Goal: Information Seeking & Learning: Learn about a topic

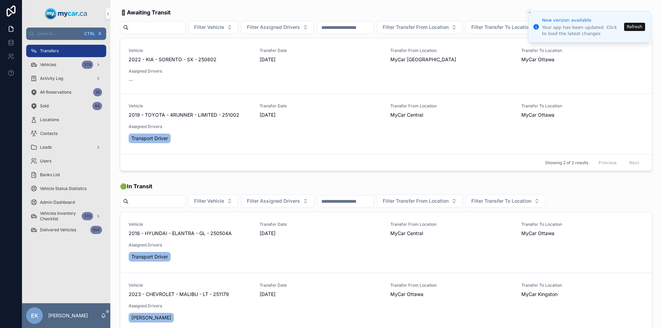
click at [638, 28] on button "Refresh" at bounding box center [634, 27] width 21 height 8
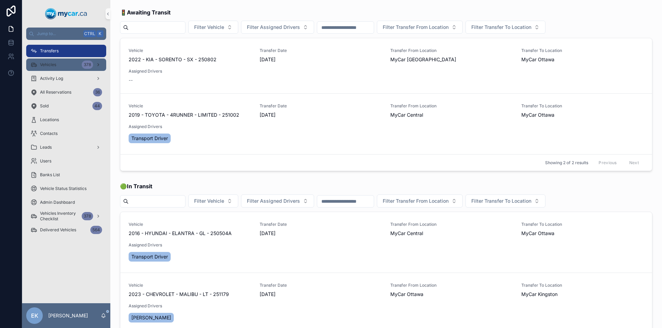
click at [97, 65] on icon "scrollable content" at bounding box center [98, 64] width 5 height 5
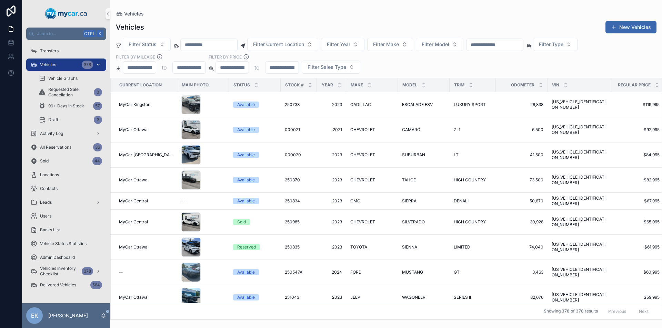
click at [514, 46] on input "scrollable content" at bounding box center [494, 45] width 57 height 10
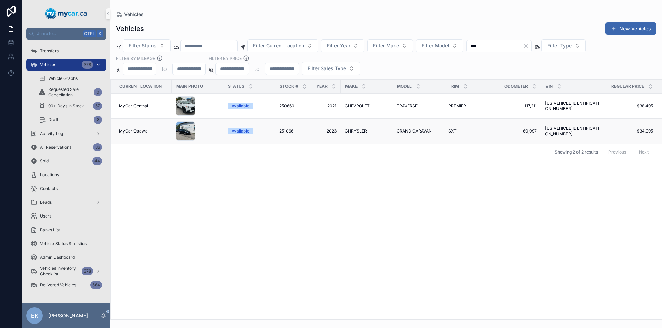
type input "***"
click at [356, 130] on span "CHRYSLER" at bounding box center [356, 132] width 22 height 6
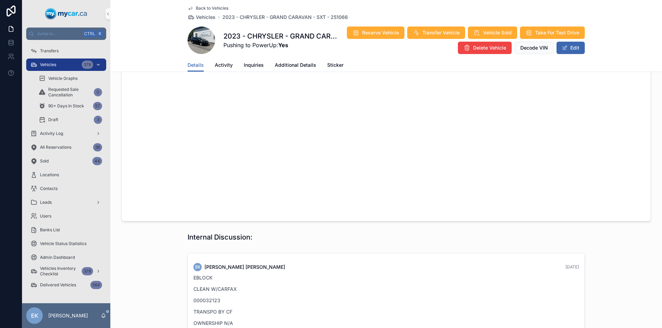
scroll to position [620, 0]
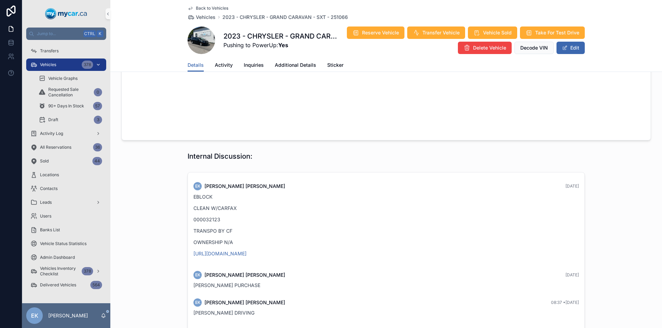
click at [91, 64] on div "378" at bounding box center [87, 65] width 11 height 8
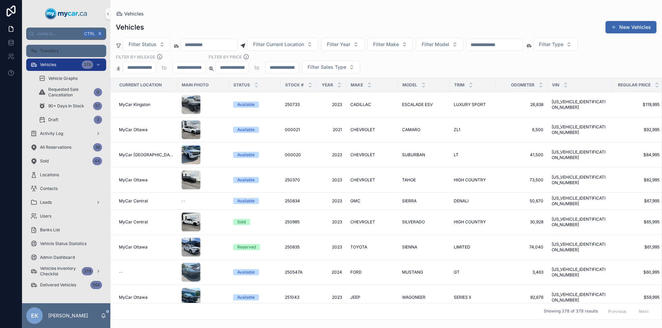
click at [55, 51] on span "Transfers" at bounding box center [49, 51] width 19 height 6
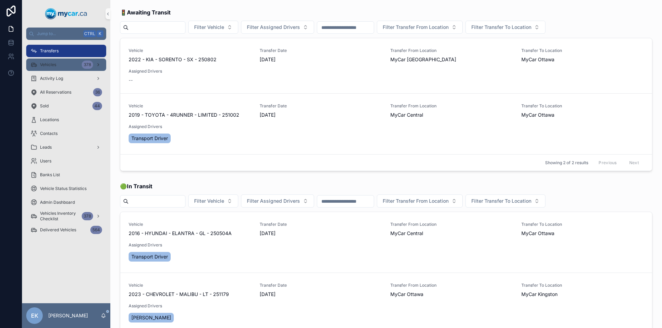
click at [50, 66] on span "Vehicles" at bounding box center [48, 65] width 16 height 6
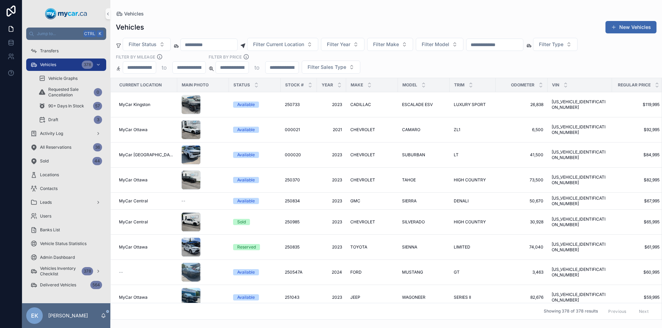
drag, startPoint x: 50, startPoint y: 66, endPoint x: 509, endPoint y: 42, distance: 459.2
click at [509, 42] on input "scrollable content" at bounding box center [494, 45] width 57 height 10
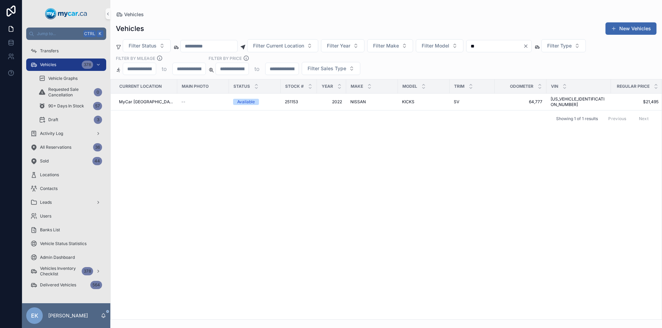
type input "*"
type input "***"
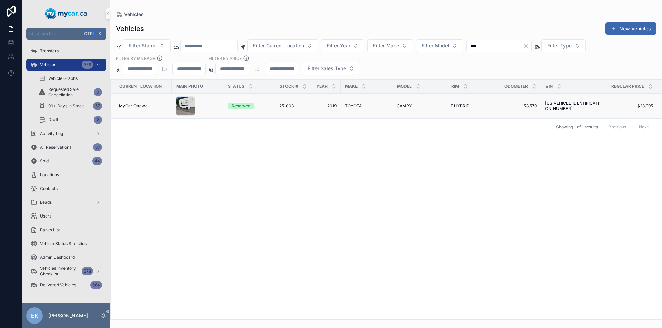
click at [351, 107] on span "TOYOTA" at bounding box center [353, 106] width 17 height 6
click at [528, 47] on icon "Clear" at bounding box center [526, 46] width 6 height 6
click at [224, 44] on input "scrollable content" at bounding box center [209, 46] width 57 height 10
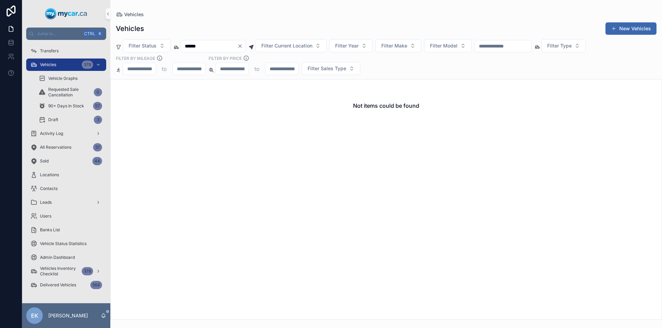
type input "******"
click at [241, 48] on icon "Clear" at bounding box center [239, 46] width 3 height 3
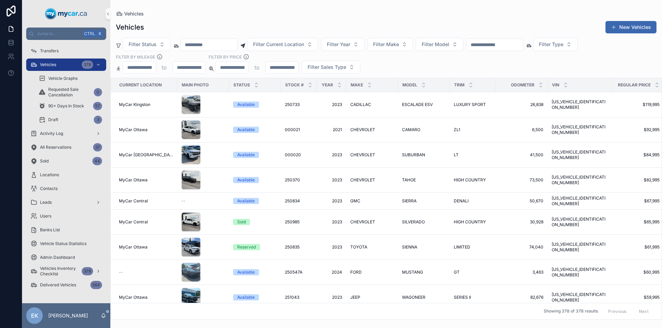
click at [515, 44] on input "scrollable content" at bounding box center [494, 45] width 57 height 10
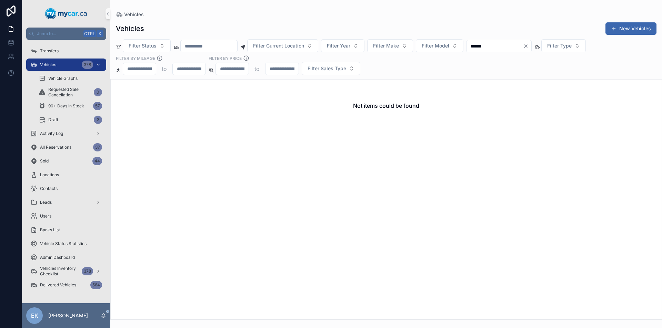
type input "******"
click at [527, 47] on icon "Clear" at bounding box center [525, 46] width 3 height 3
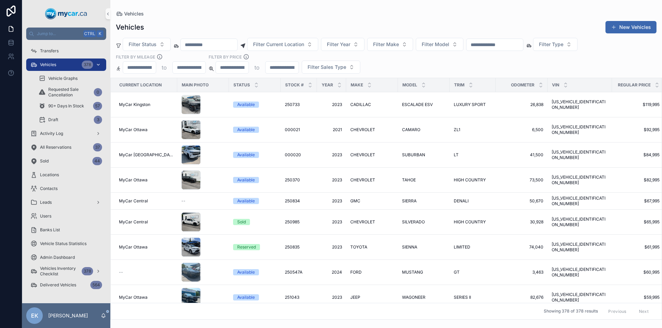
click at [72, 66] on div "Vehicles 378" at bounding box center [66, 64] width 72 height 11
click at [46, 48] on div "Transfers" at bounding box center [66, 50] width 72 height 11
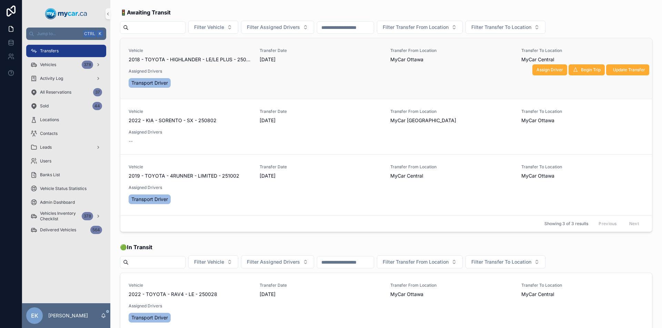
click at [225, 60] on span "2018 - TOYOTA - HIGHLANDER - LE/LE PLUS - 250790" at bounding box center [190, 59] width 123 height 7
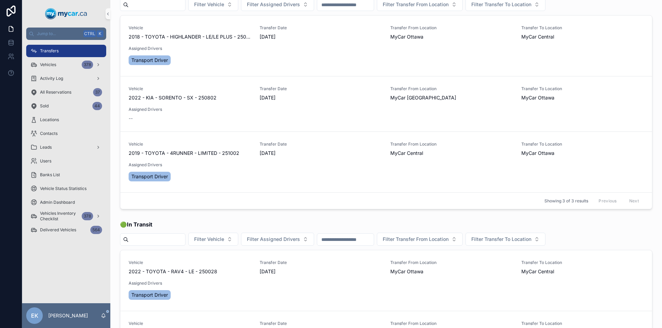
scroll to position [34, 0]
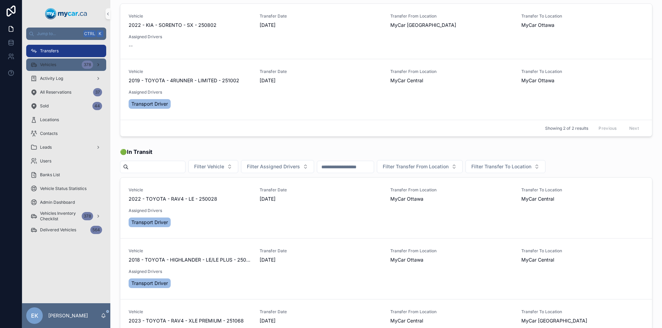
click at [80, 62] on div "Vehicles 378" at bounding box center [66, 64] width 72 height 11
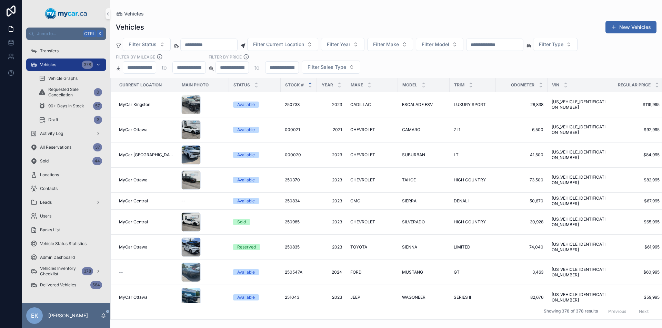
click at [309, 83] on icon "scrollable content" at bounding box center [310, 83] width 2 height 1
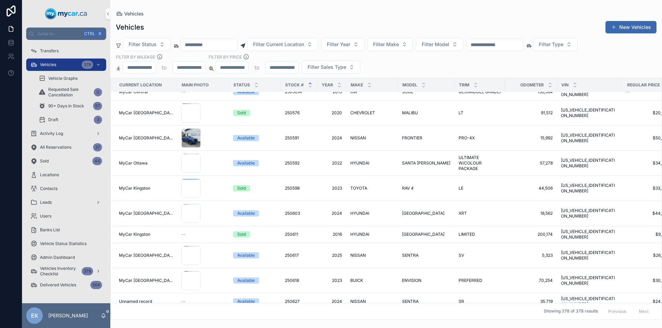
scroll to position [1309, 0]
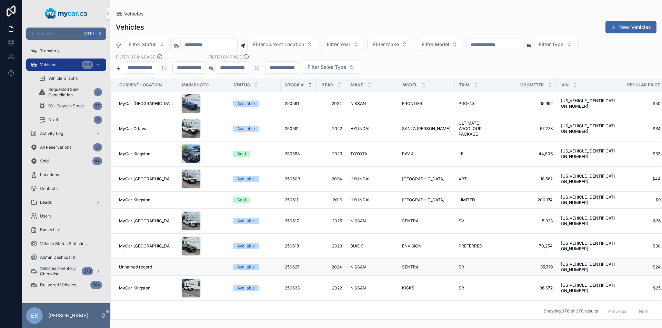
click at [332, 265] on span "2024" at bounding box center [331, 268] width 21 height 6
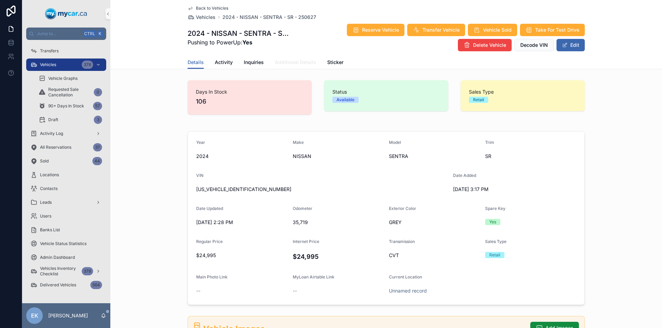
click at [297, 59] on link "Additional Details" at bounding box center [295, 63] width 41 height 14
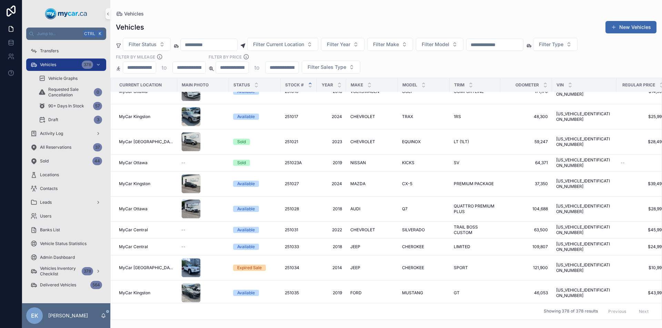
scroll to position [5030, 0]
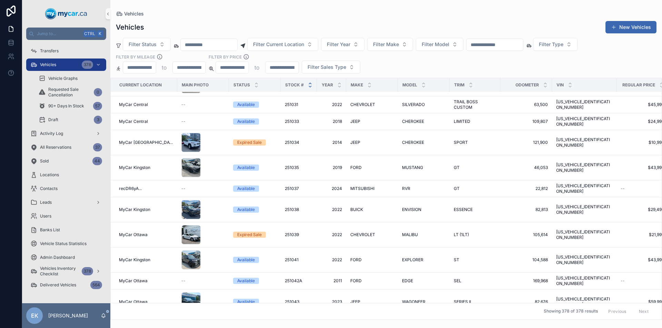
click at [308, 88] on icon "scrollable content" at bounding box center [310, 86] width 4 height 4
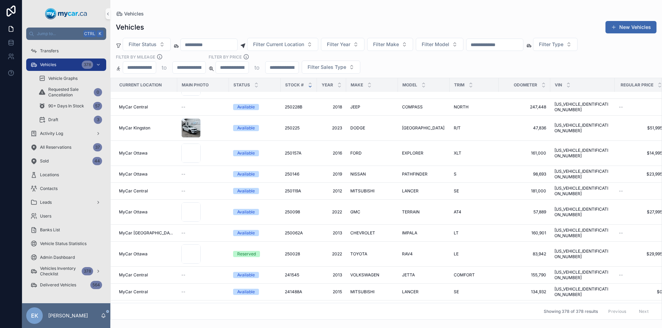
scroll to position [7160, 0]
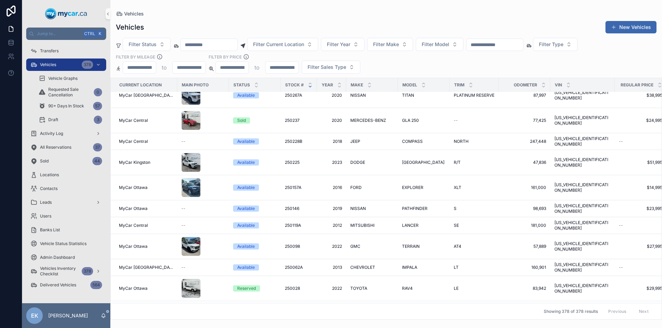
click at [515, 47] on input "scrollable content" at bounding box center [494, 45] width 57 height 10
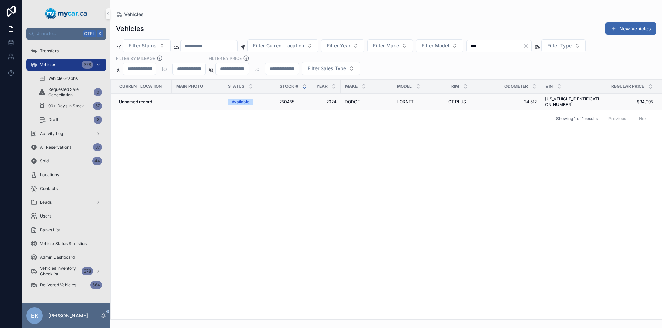
type input "***"
click at [406, 99] on span "HORNET" at bounding box center [404, 102] width 17 height 6
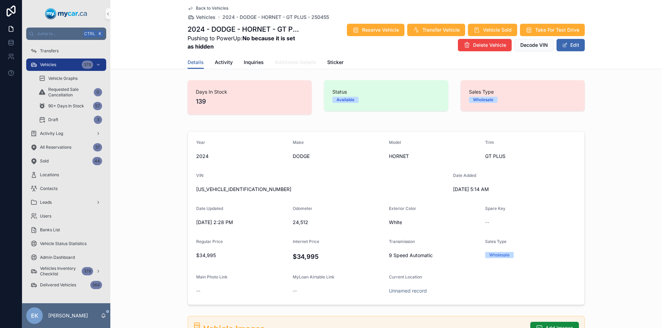
click at [292, 62] on span "Additional Details" at bounding box center [295, 62] width 41 height 7
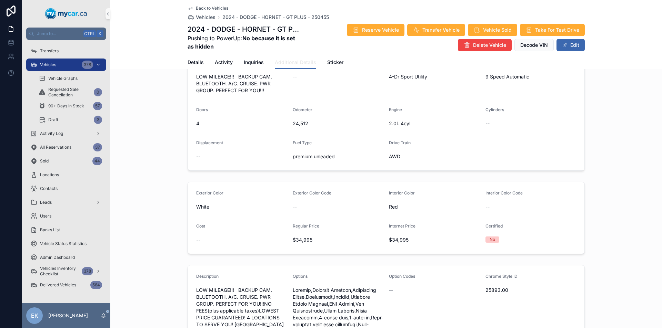
scroll to position [69, 0]
click at [568, 45] on button "Edit" at bounding box center [570, 45] width 28 height 12
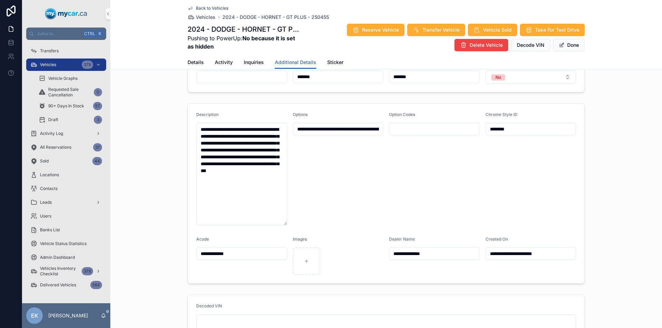
scroll to position [276, 0]
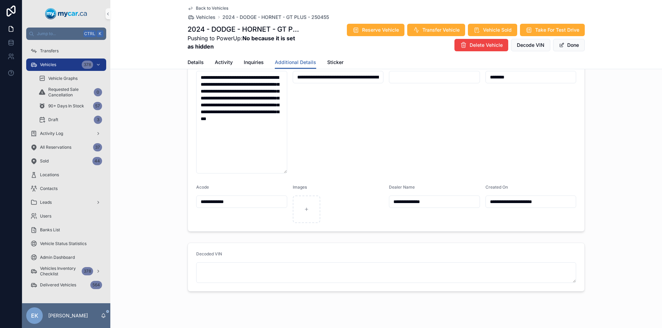
click at [441, 201] on input "**********" at bounding box center [434, 202] width 90 height 10
click at [428, 162] on div "Option Codes" at bounding box center [434, 117] width 91 height 114
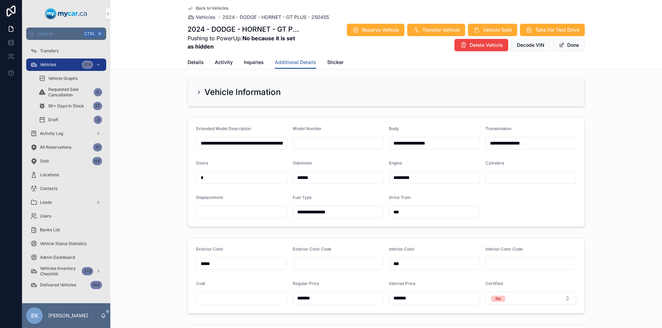
scroll to position [0, 0]
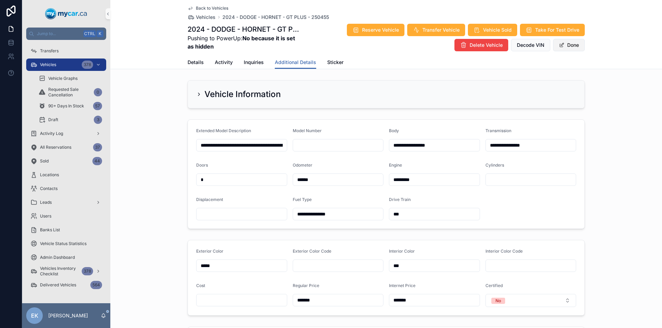
click at [561, 45] on span "scrollable content" at bounding box center [561, 45] width 6 height 6
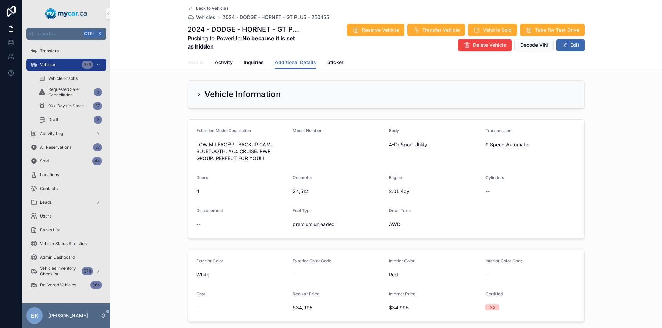
click at [187, 63] on span "Details" at bounding box center [195, 62] width 16 height 7
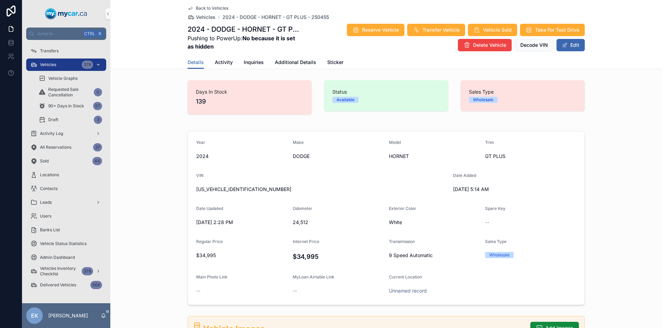
click at [68, 62] on div "Vehicles 378" at bounding box center [66, 64] width 72 height 11
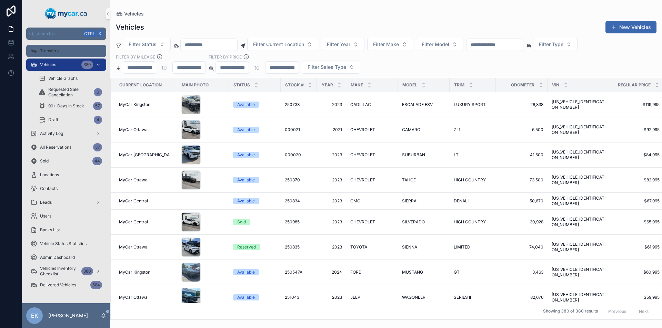
click at [42, 51] on span "Transfers" at bounding box center [49, 51] width 19 height 6
